Goal: Find specific page/section: Find specific page/section

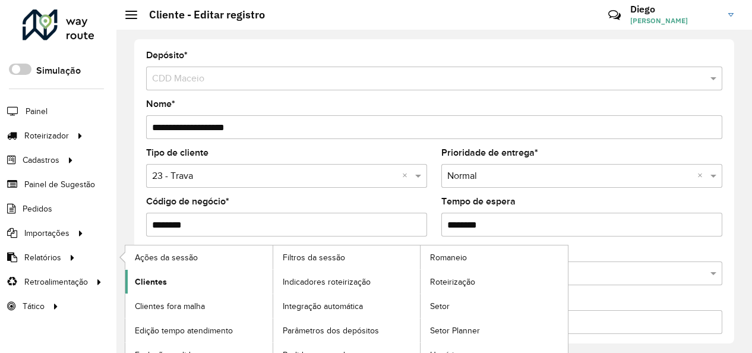
click at [159, 281] on span "Clientes" at bounding box center [151, 282] width 32 height 12
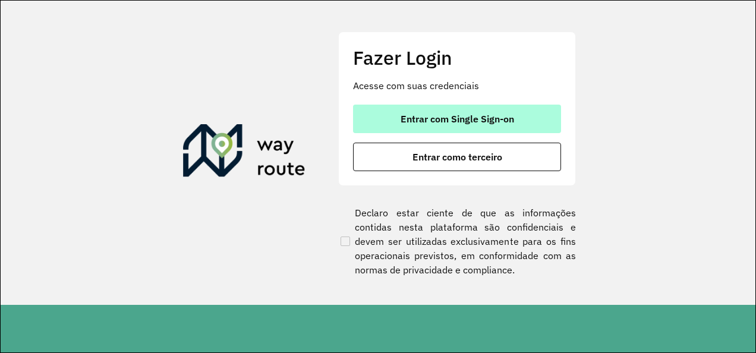
drag, startPoint x: 504, startPoint y: 125, endPoint x: 508, endPoint y: 119, distance: 7.7
click at [504, 124] on button "Entrar com Single Sign-on" at bounding box center [457, 119] width 208 height 29
